Goal: Find specific page/section: Find specific page/section

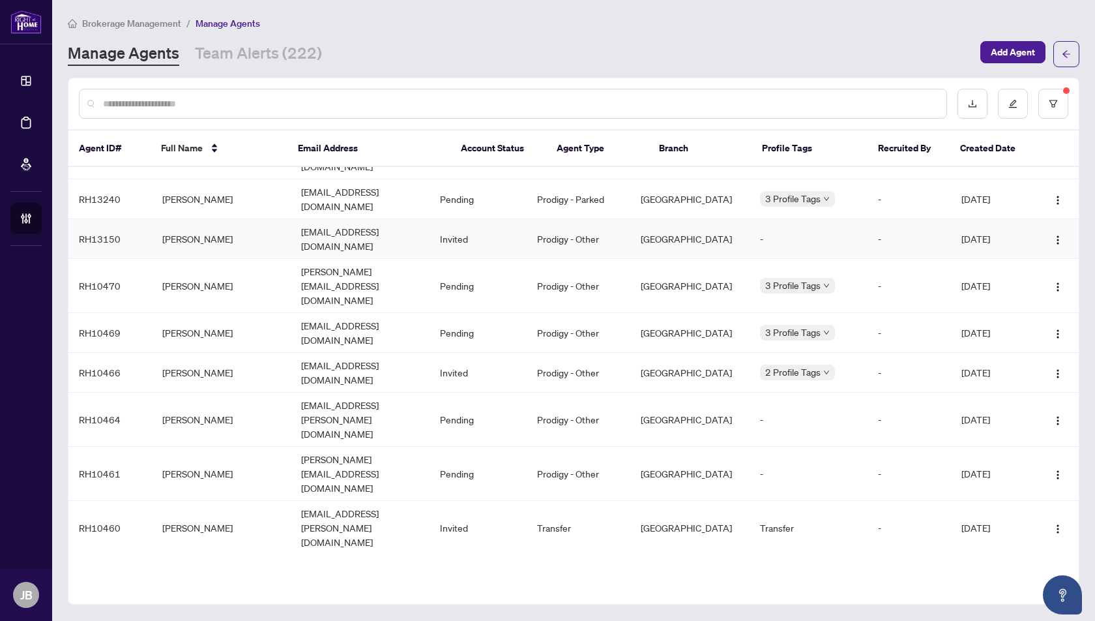
scroll to position [258, 0]
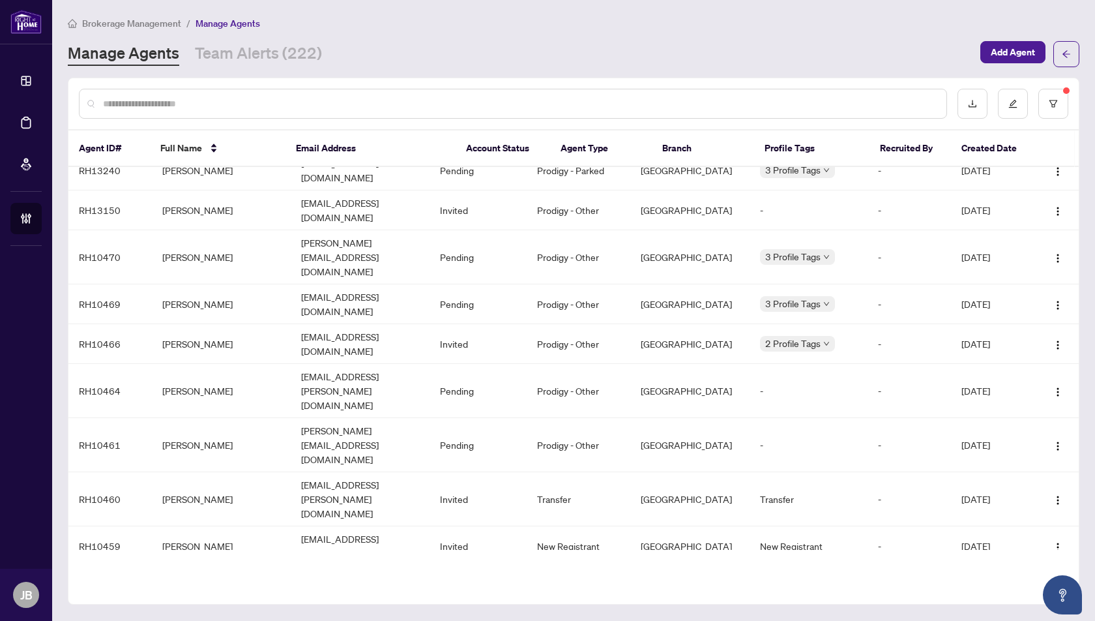
click at [130, 100] on input "text" at bounding box center [519, 103] width 833 height 14
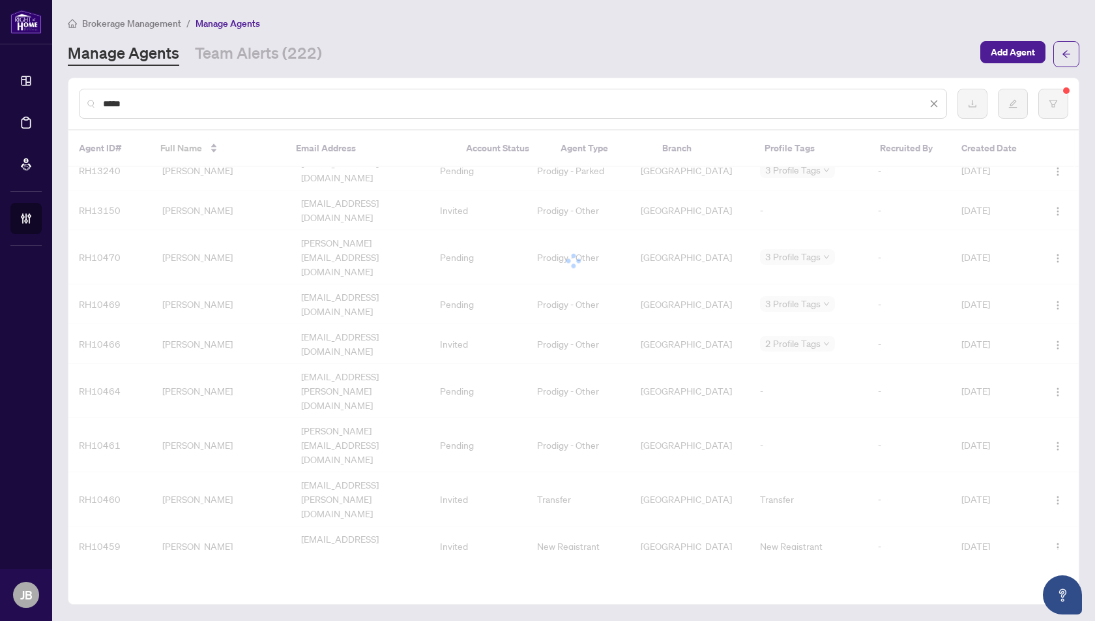
scroll to position [0, 0]
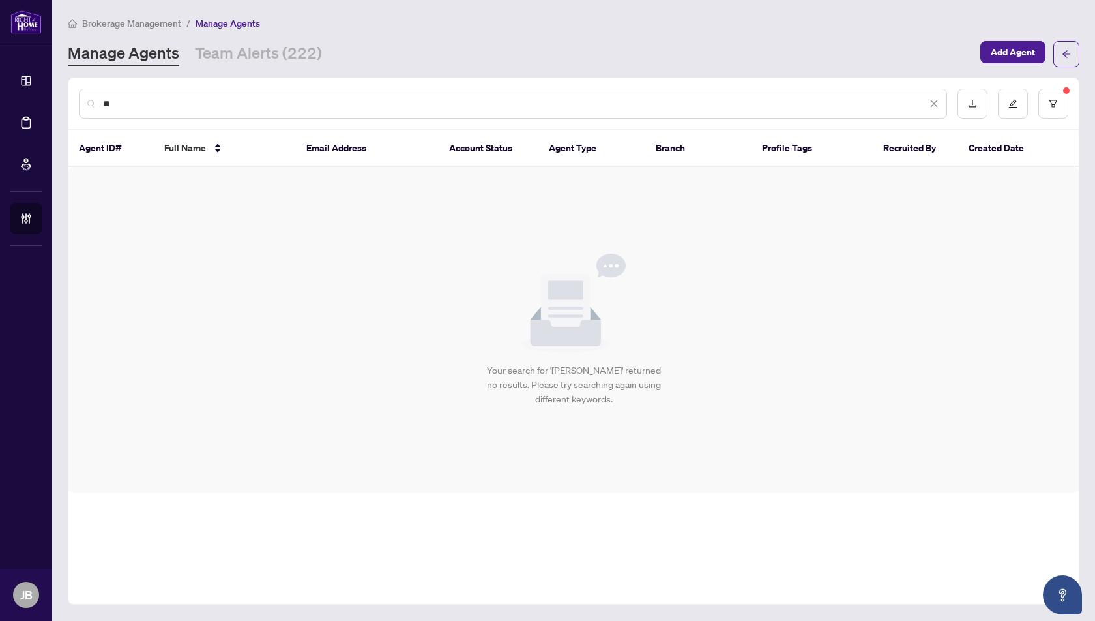
type input "*"
